Goal: Navigation & Orientation: Find specific page/section

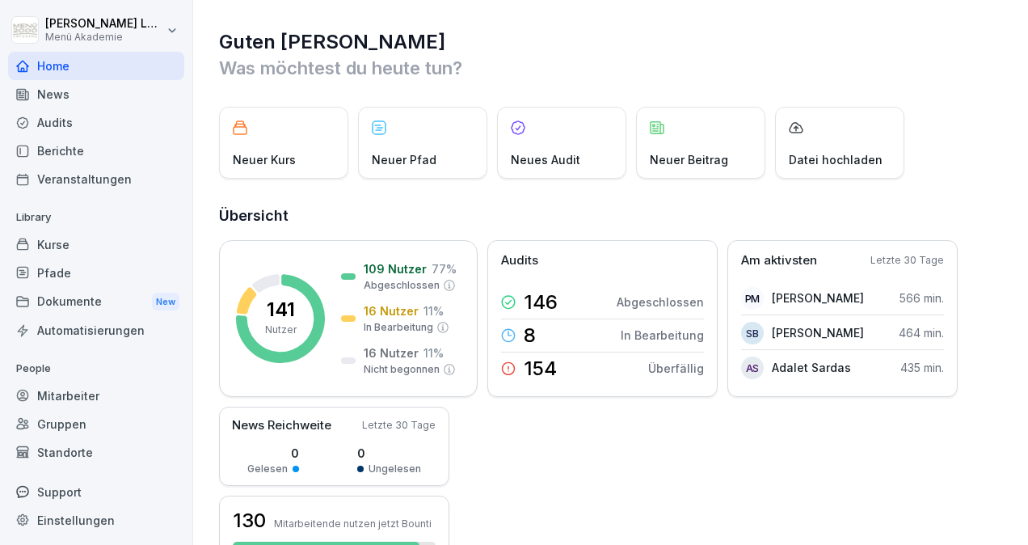
click at [89, 393] on div "Mitarbeiter" at bounding box center [96, 396] width 176 height 28
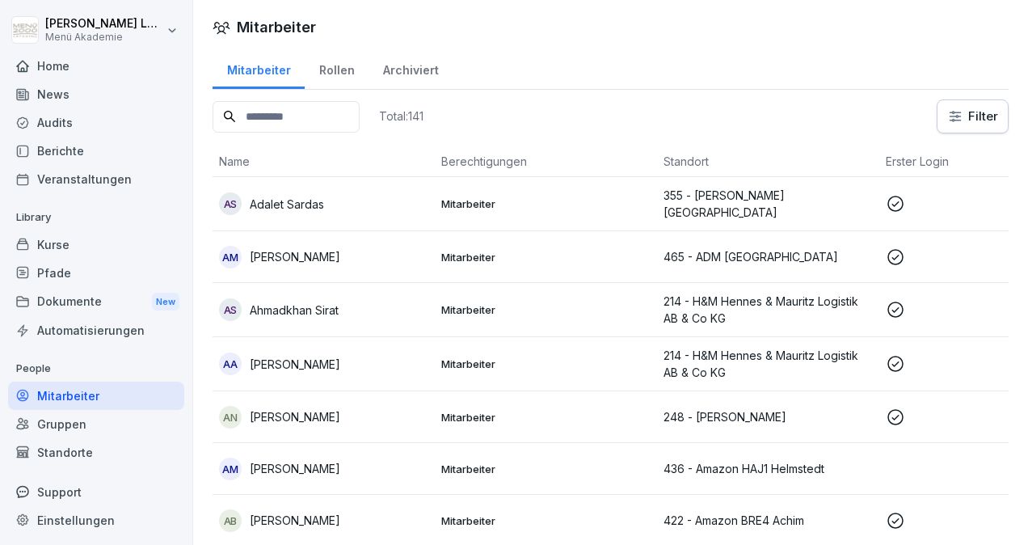
click at [100, 70] on div "Home" at bounding box center [96, 66] width 176 height 28
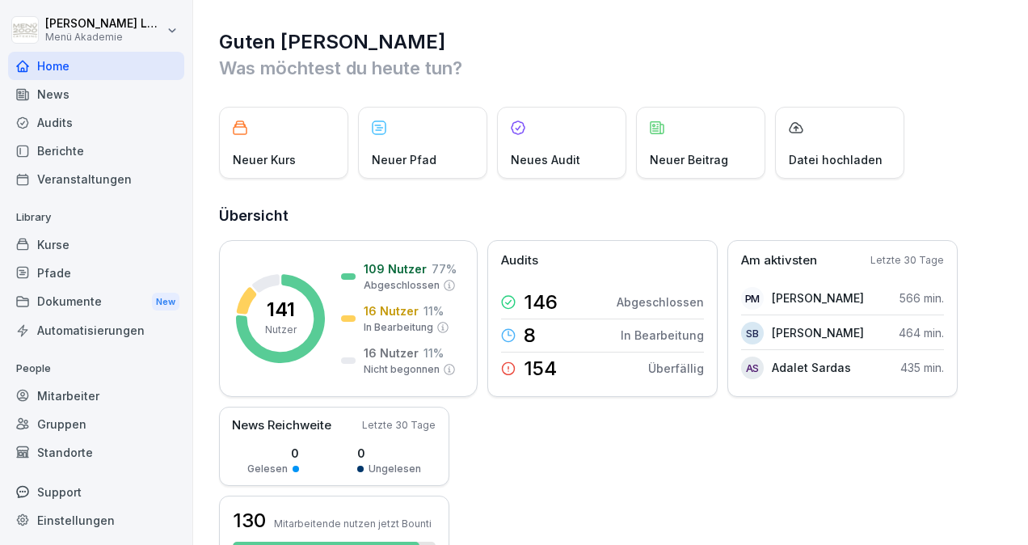
click at [81, 156] on div "Berichte" at bounding box center [96, 151] width 176 height 28
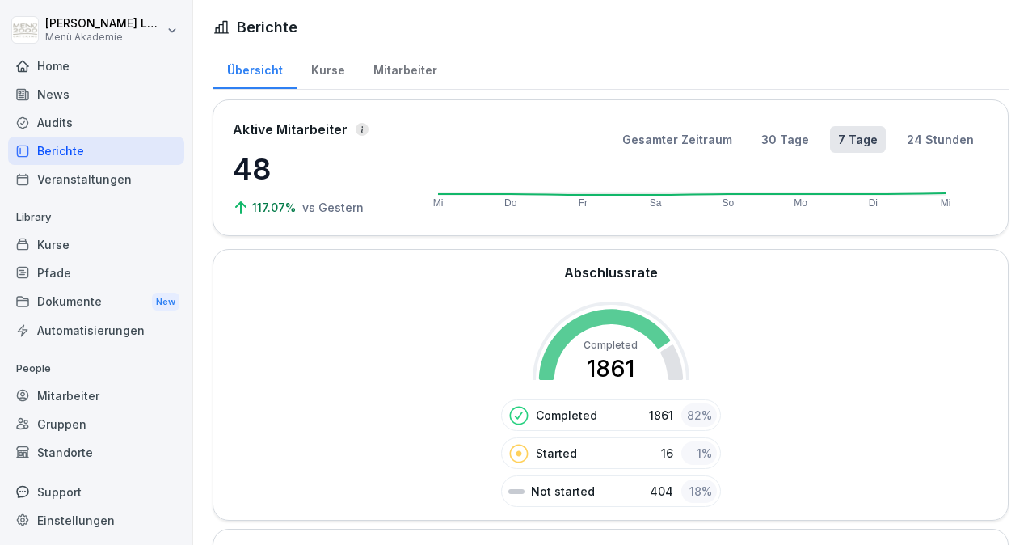
click at [333, 68] on div "Kurse" at bounding box center [328, 68] width 62 height 41
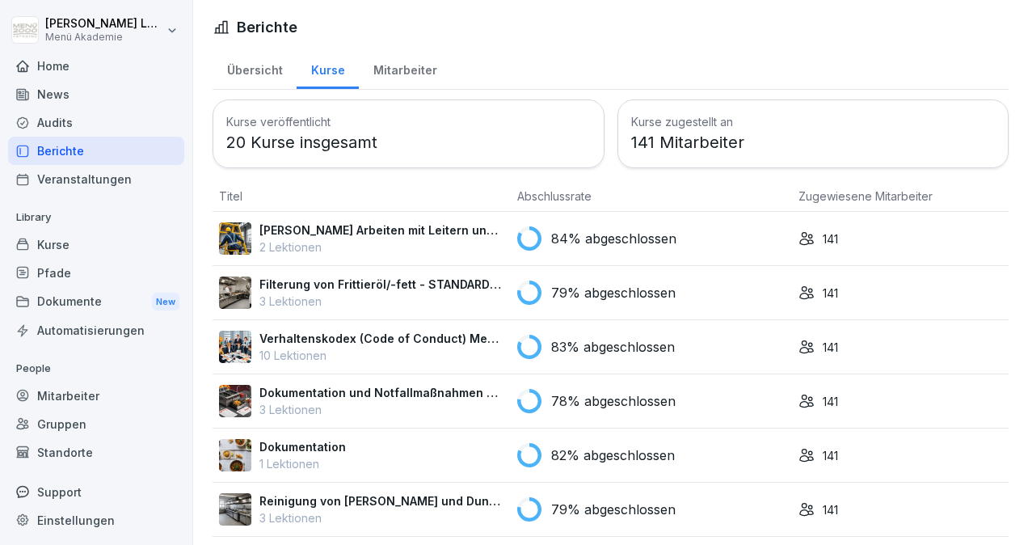
click at [393, 76] on div "Mitarbeiter" at bounding box center [405, 68] width 92 height 41
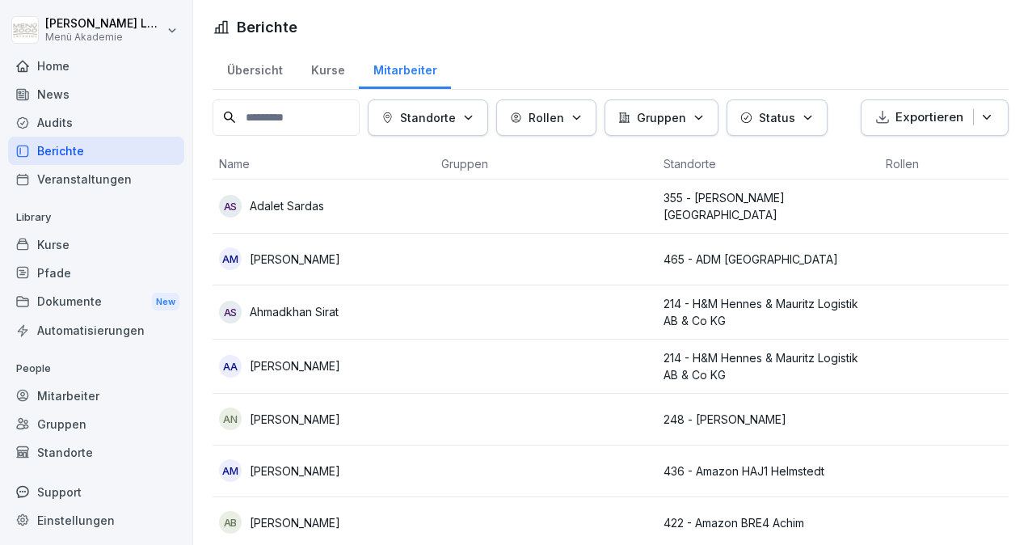
click at [323, 74] on div "Kurse" at bounding box center [328, 68] width 62 height 41
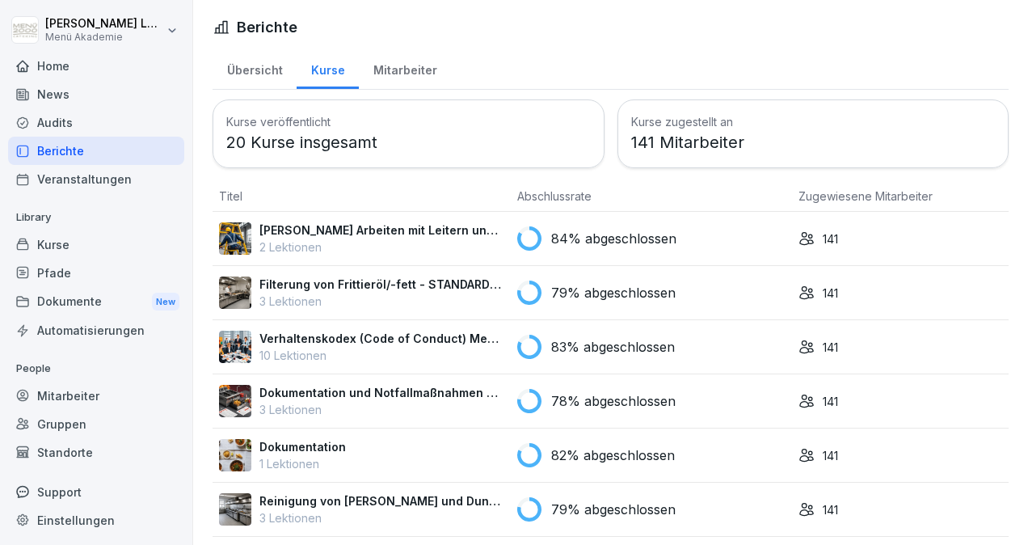
click at [418, 74] on div "Mitarbeiter" at bounding box center [405, 68] width 92 height 41
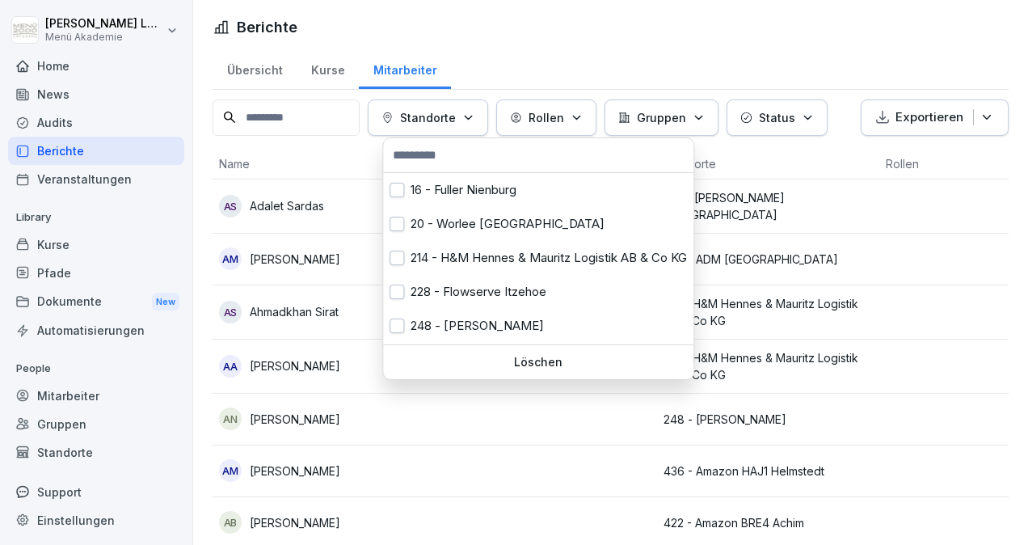
click at [475, 118] on icon "button" at bounding box center [468, 118] width 12 height 12
click at [547, 268] on div "214 - H&M Hennes & Mauritz Logistik AB & Co KG" at bounding box center [538, 258] width 310 height 34
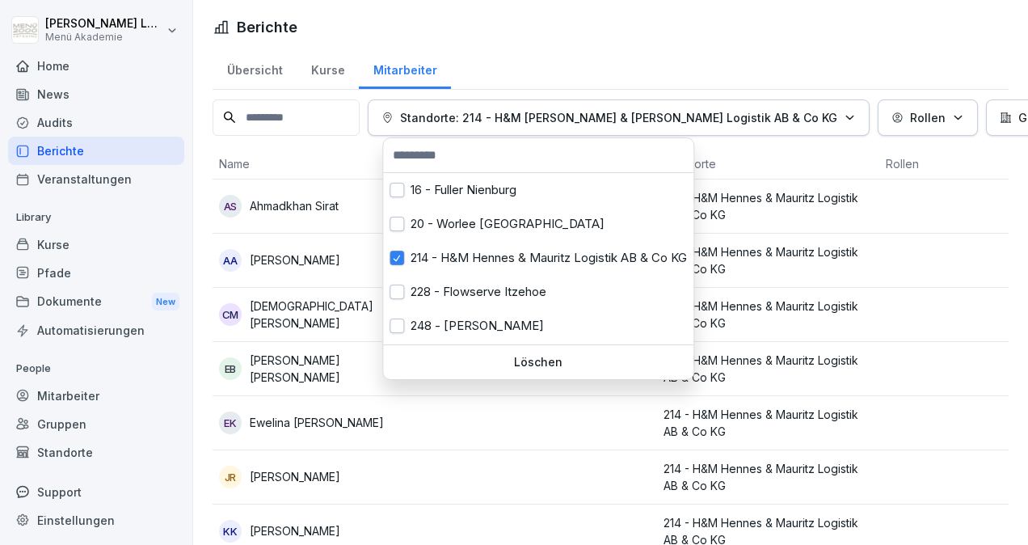
click at [507, 476] on html "[PERSON_NAME] Menü Akademie Home News Audits Berichte Veranstaltungen Library K…" at bounding box center [514, 272] width 1028 height 545
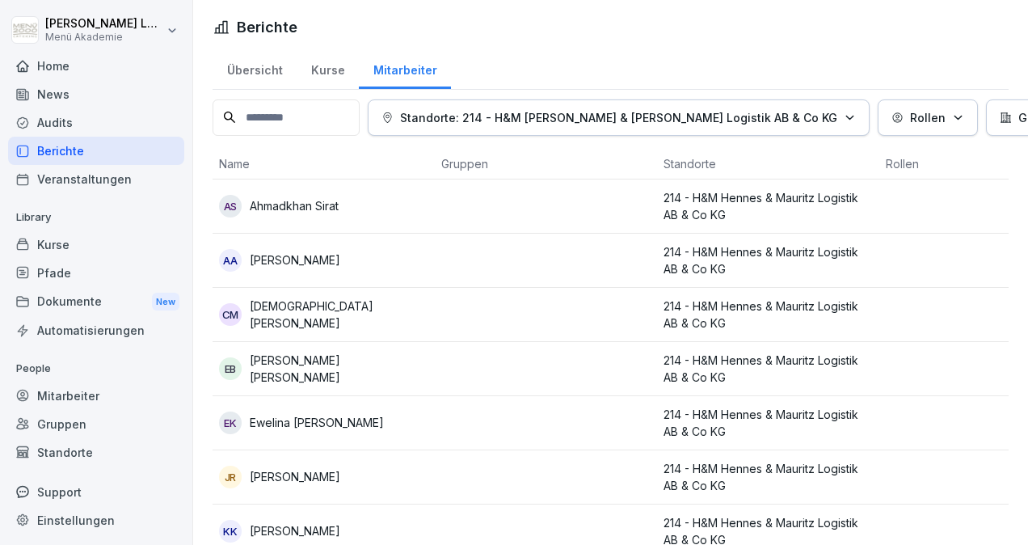
click at [268, 61] on div "Übersicht" at bounding box center [255, 68] width 84 height 41
